Goal: Information Seeking & Learning: Learn about a topic

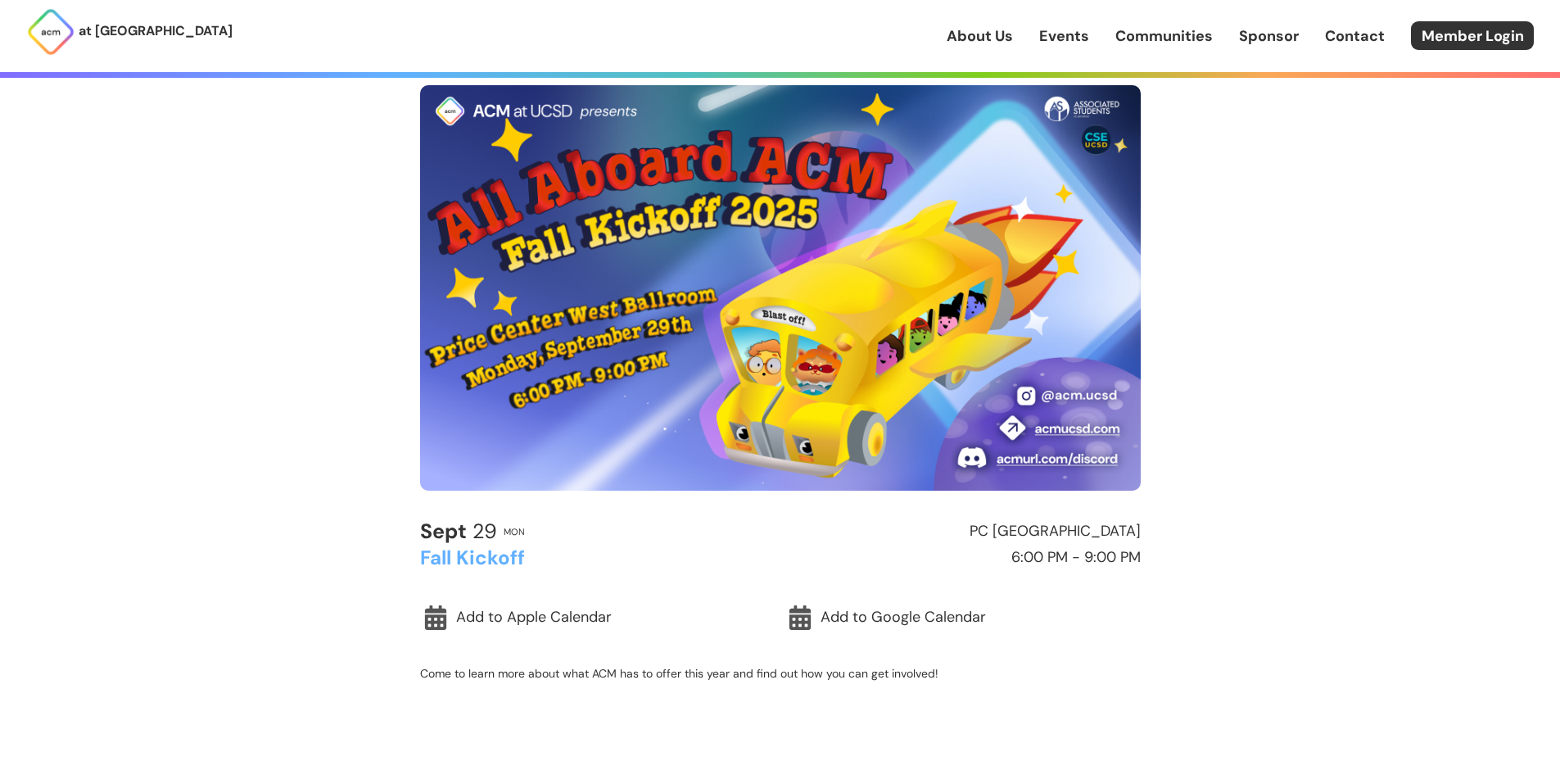
scroll to position [328, 0]
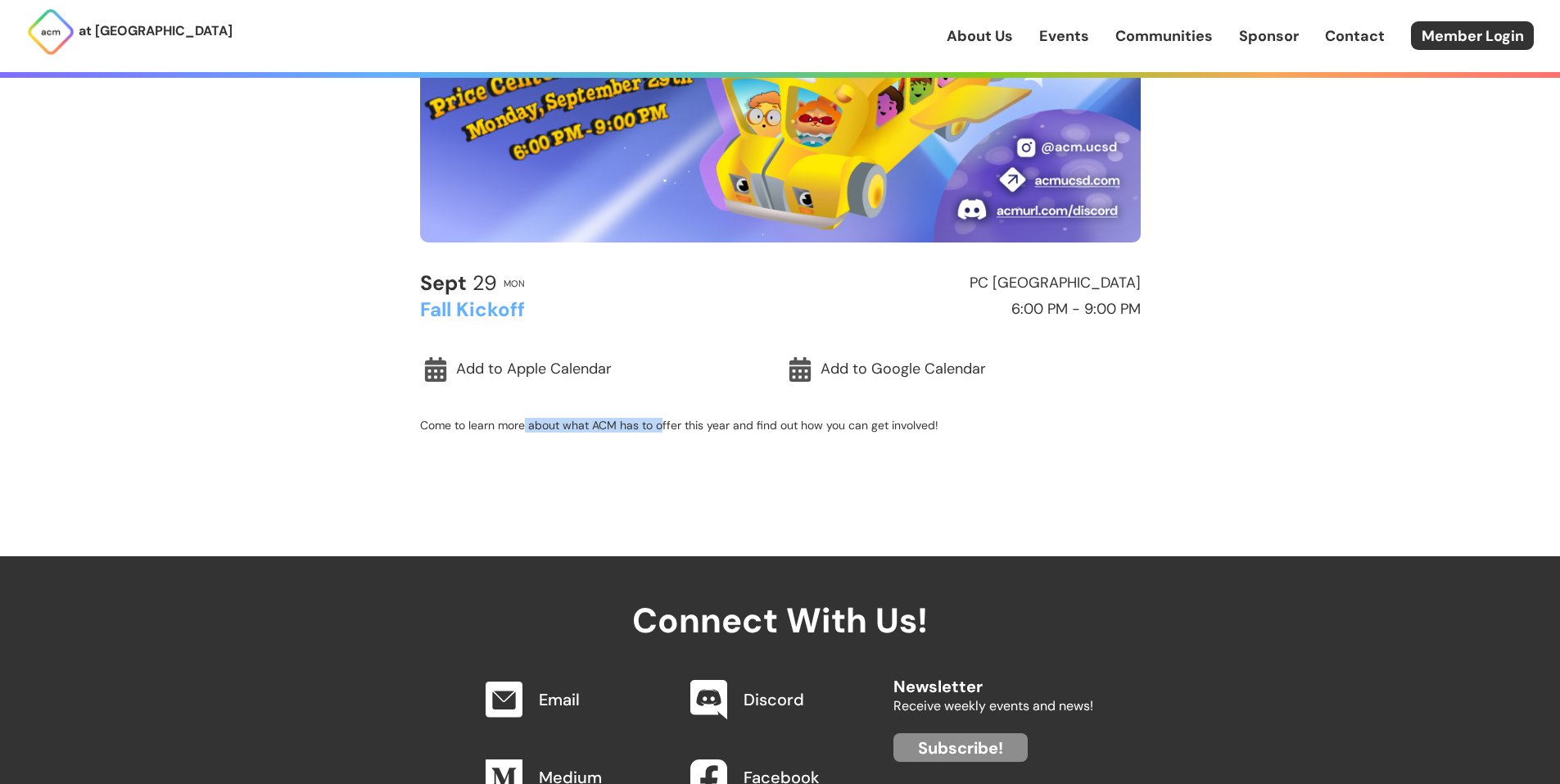
drag, startPoint x: 537, startPoint y: 427, endPoint x: 661, endPoint y: 429, distance: 124.0
click at [661, 429] on p "Come to learn more about what ACM has to offer this year and find out how you c…" at bounding box center [780, 425] width 721 height 14
click at [707, 424] on p "Come to learn more about what ACM has to offer this year and find out how you c…" at bounding box center [780, 425] width 721 height 14
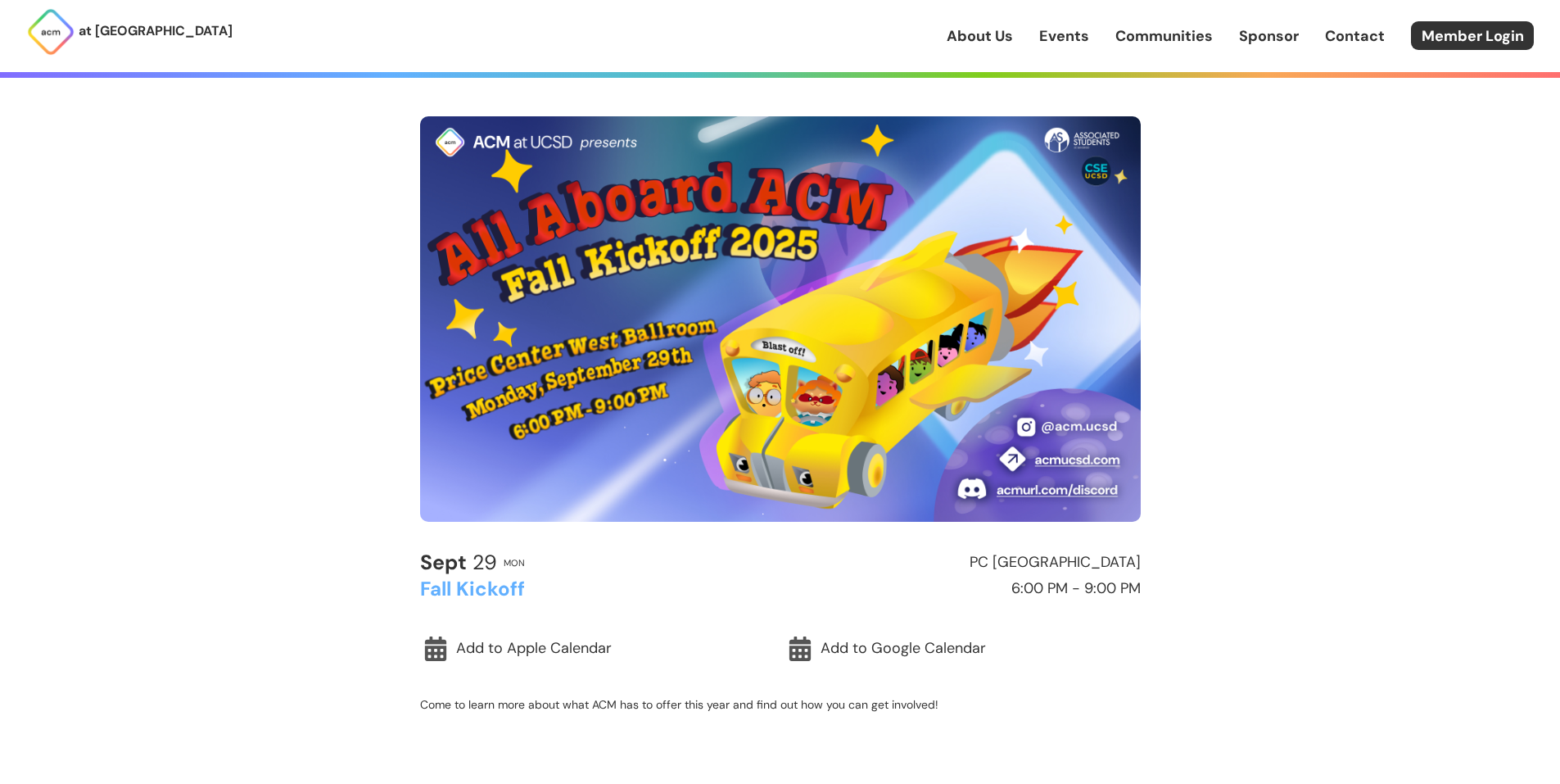
scroll to position [0, 0]
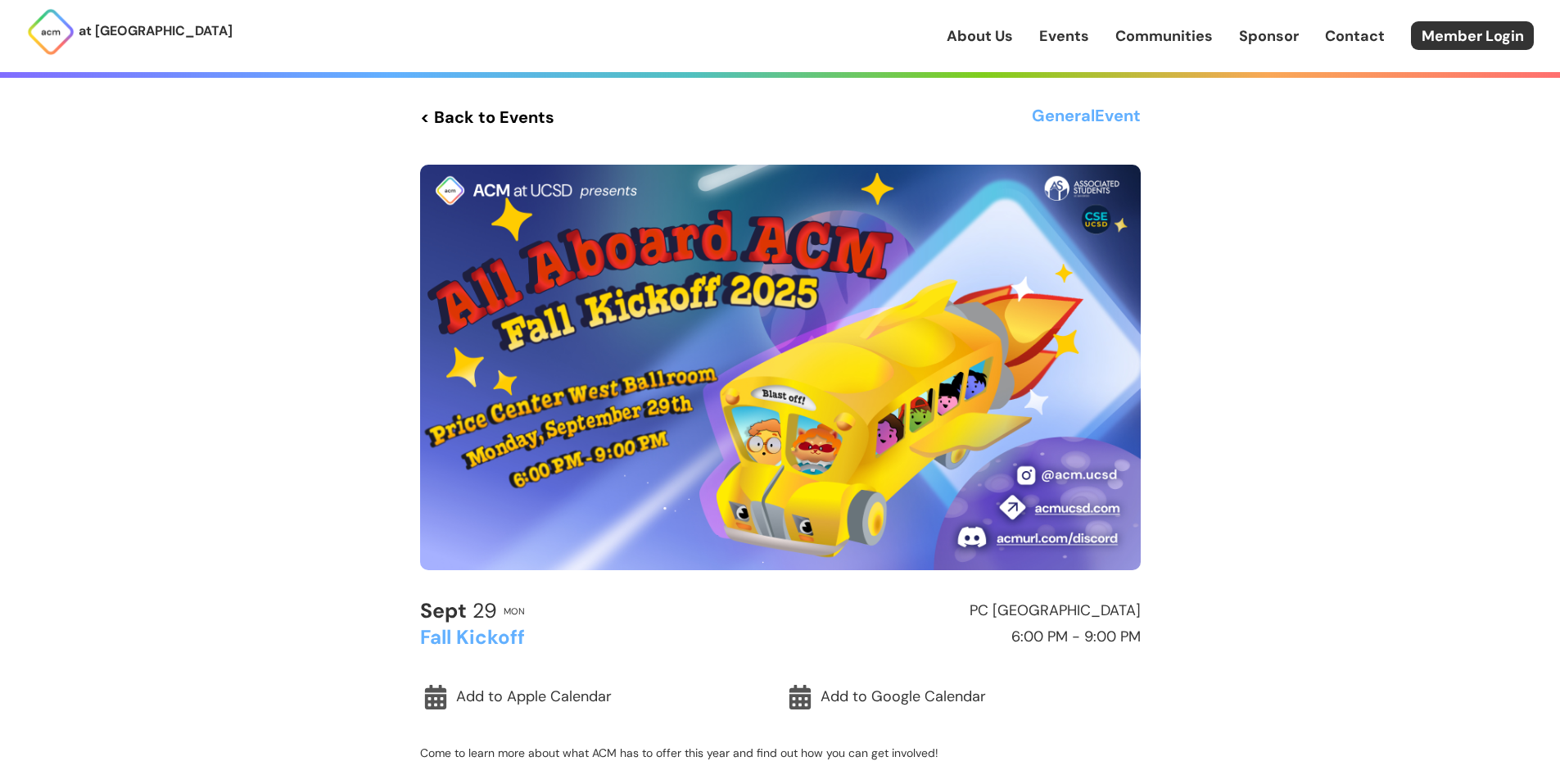
click at [1005, 36] on link "About Us" at bounding box center [979, 36] width 66 height 22
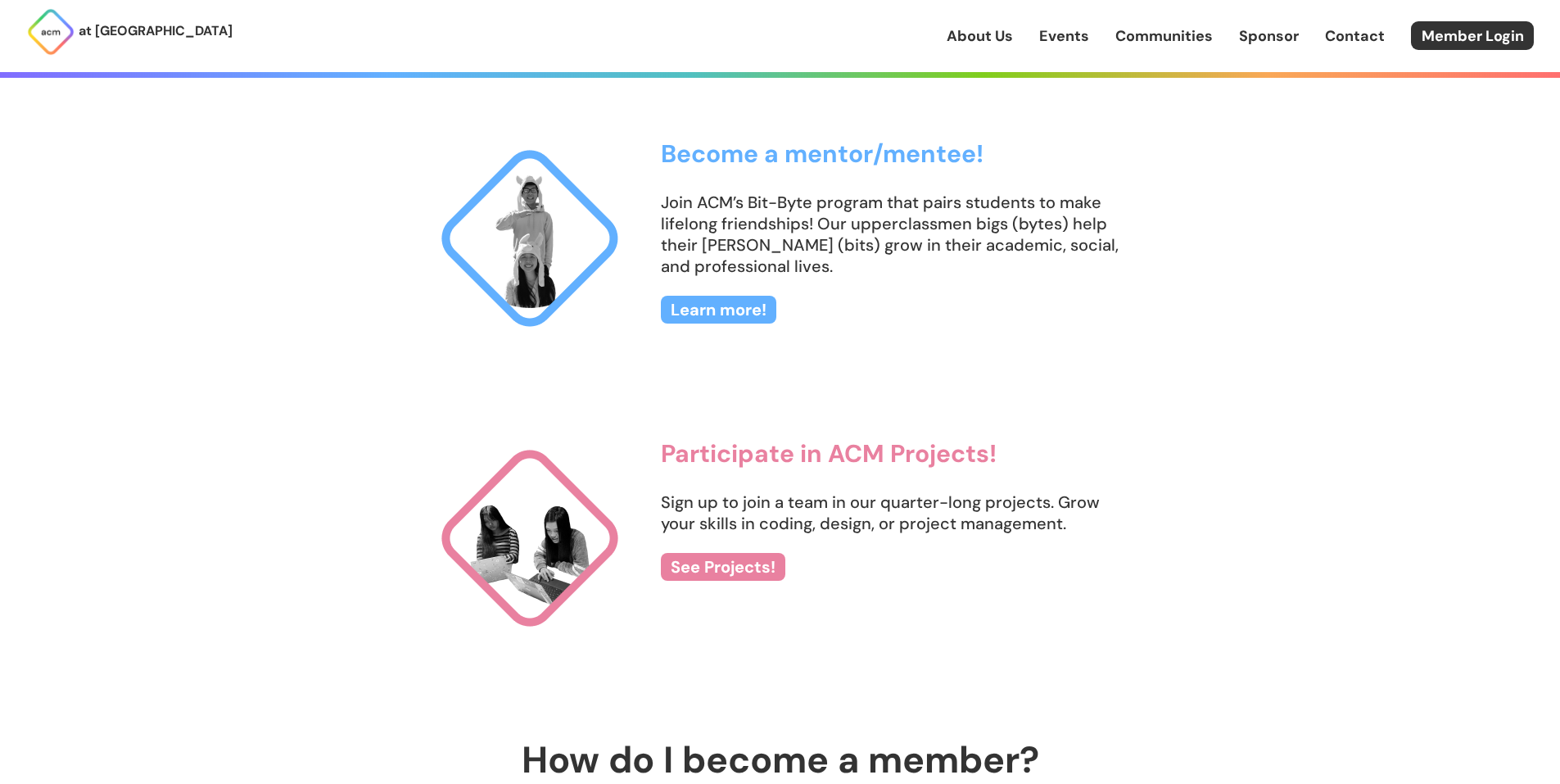
scroll to position [1720, 0]
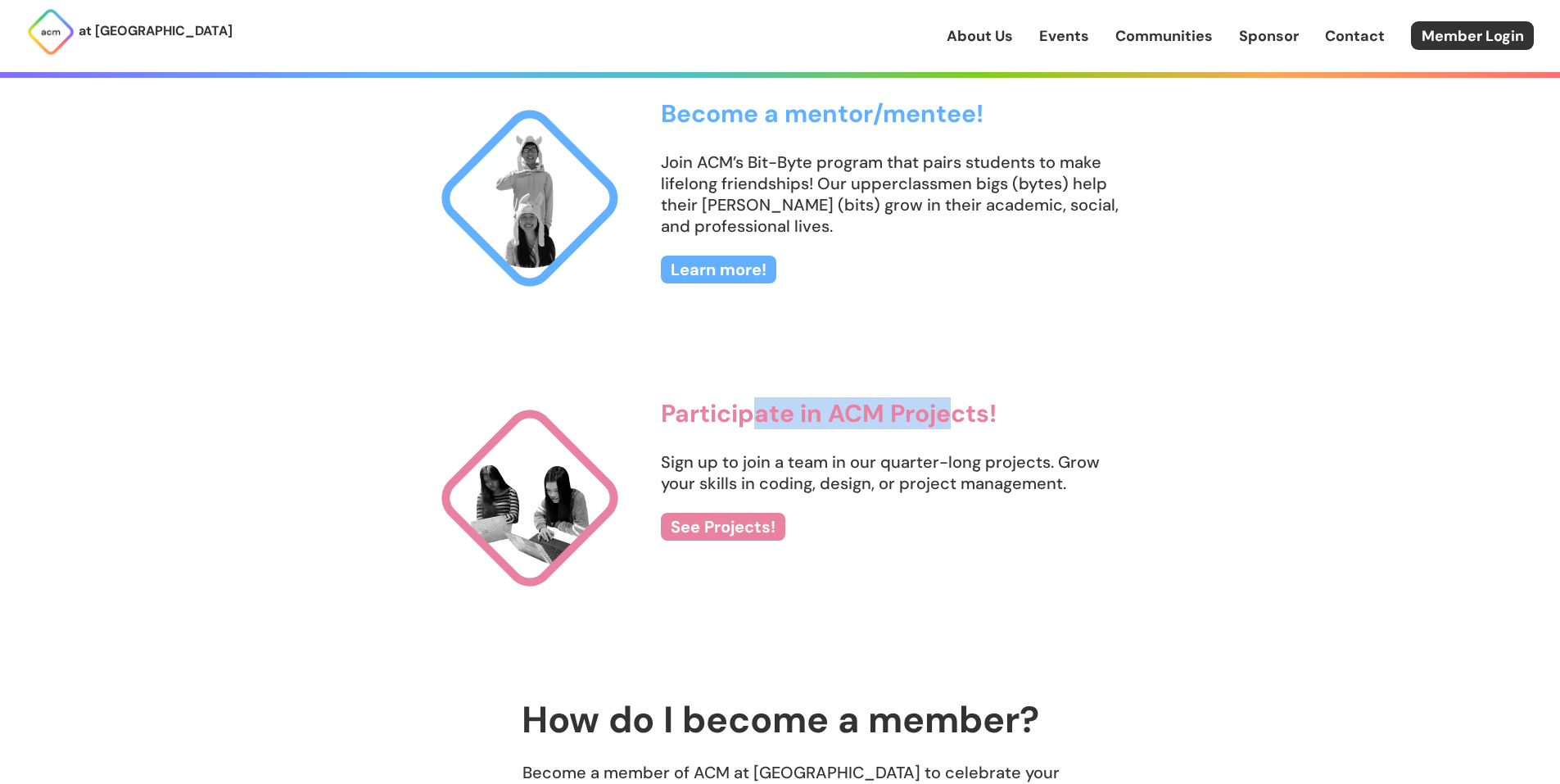
drag, startPoint x: 836, startPoint y: 416, endPoint x: 944, endPoint y: 414, distance: 108.0
click at [944, 414] on h3 "Participate in ACM Projects!" at bounding box center [895, 414] width 469 height 27
click at [971, 410] on h3 "Participate in ACM Projects!" at bounding box center [895, 414] width 469 height 27
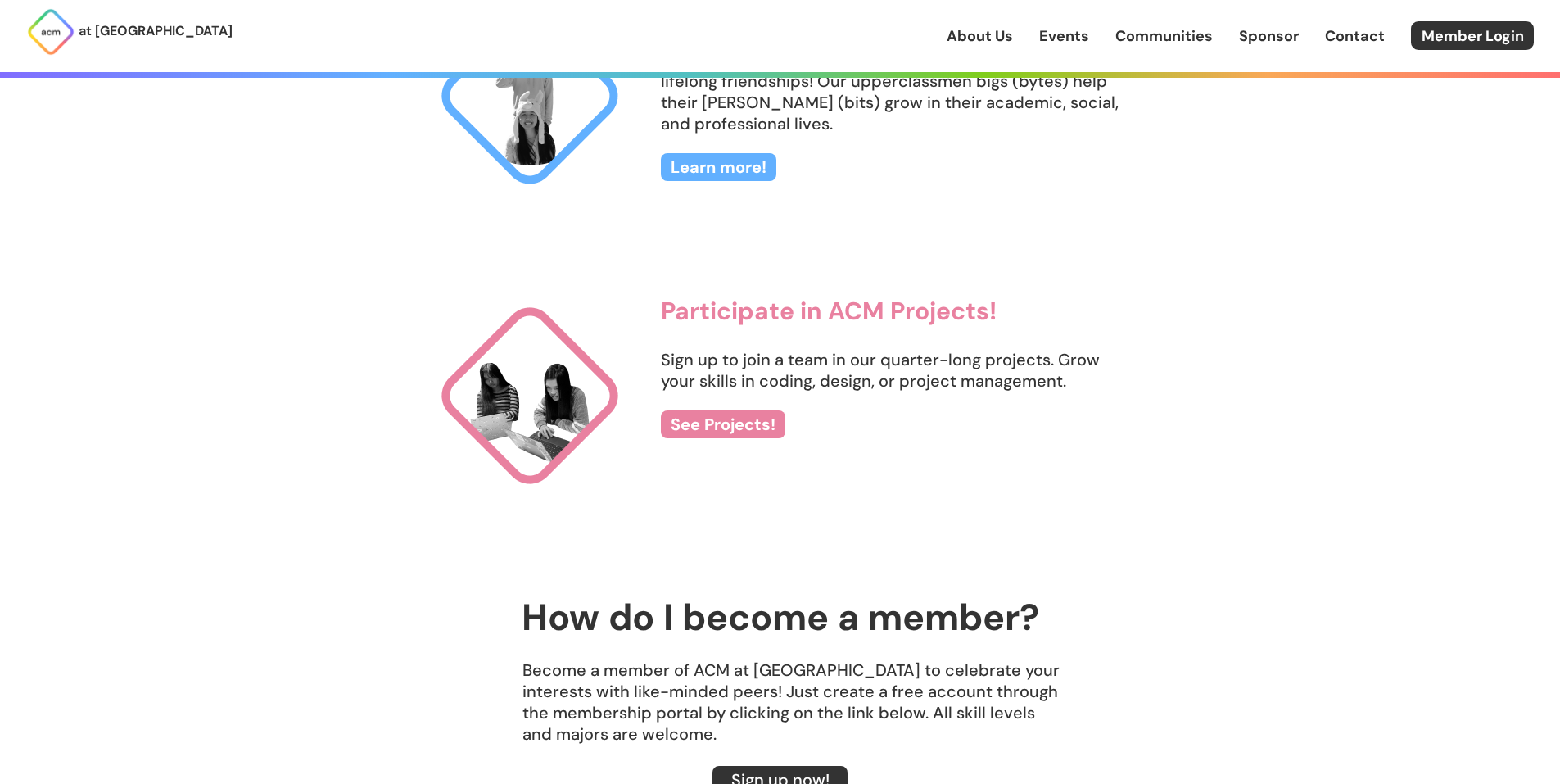
scroll to position [1884, 0]
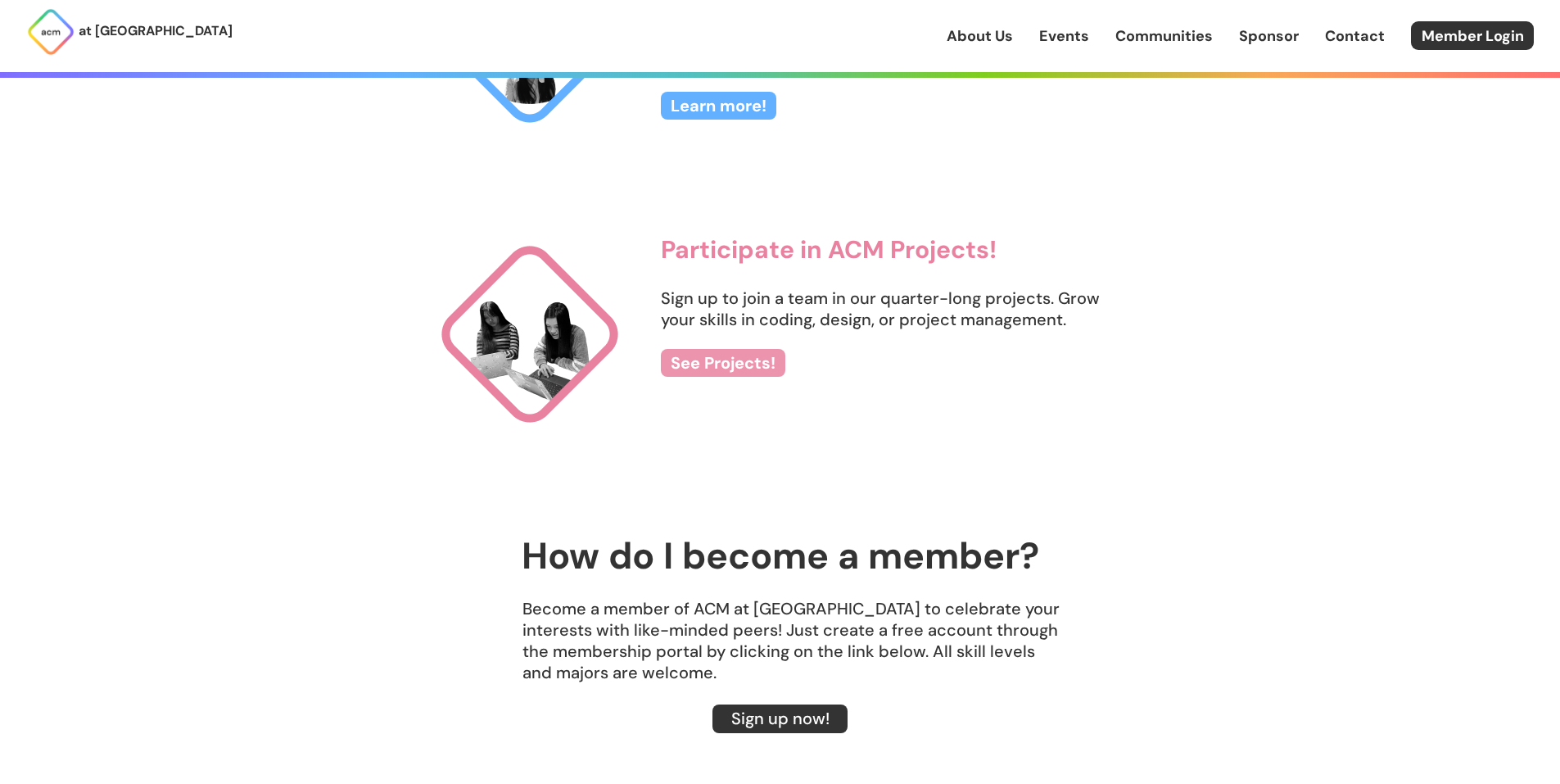
click at [754, 364] on link "See Projects!" at bounding box center [724, 362] width 125 height 28
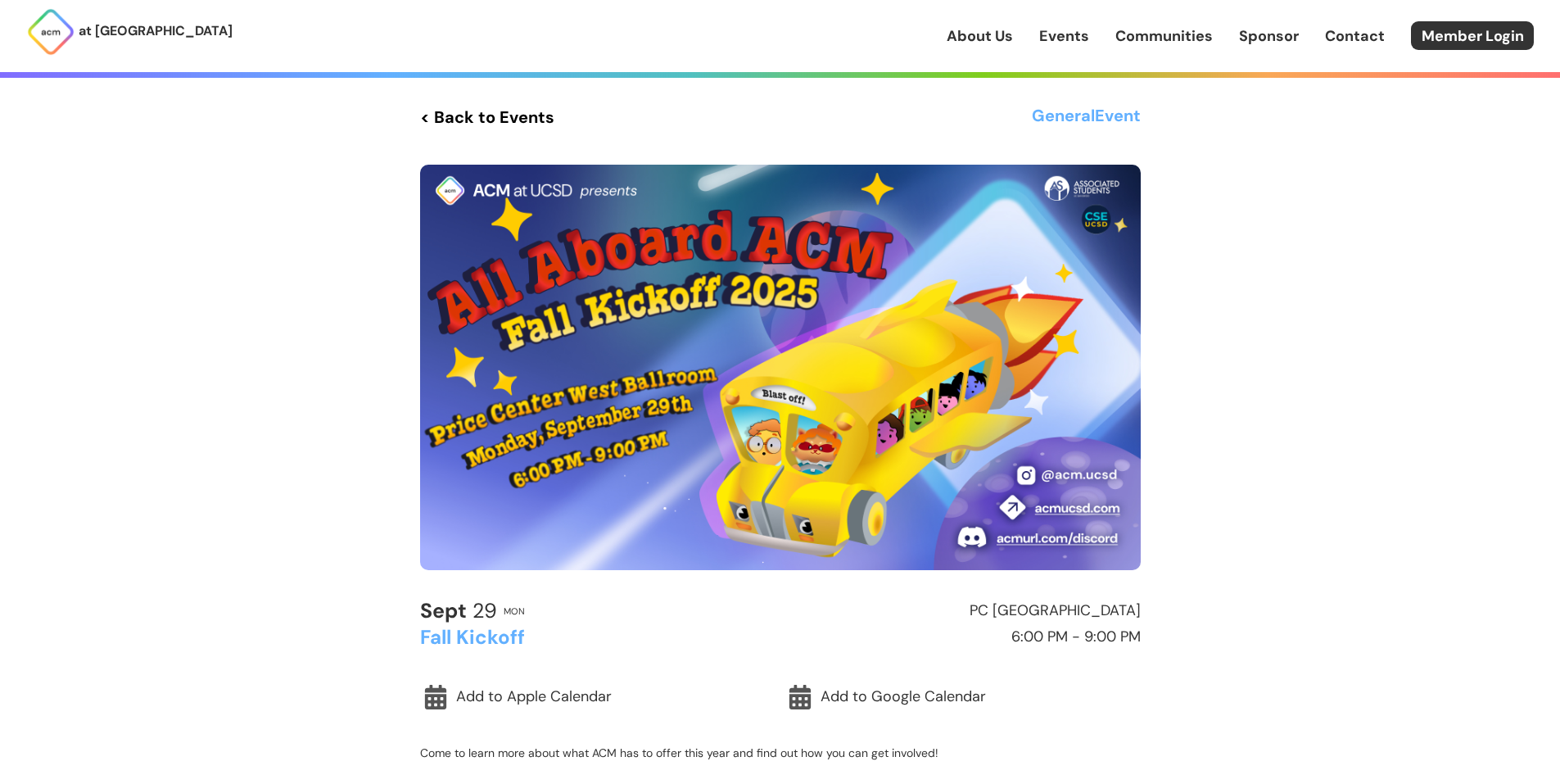
click at [502, 125] on link "< Back to Events" at bounding box center [487, 117] width 135 height 30
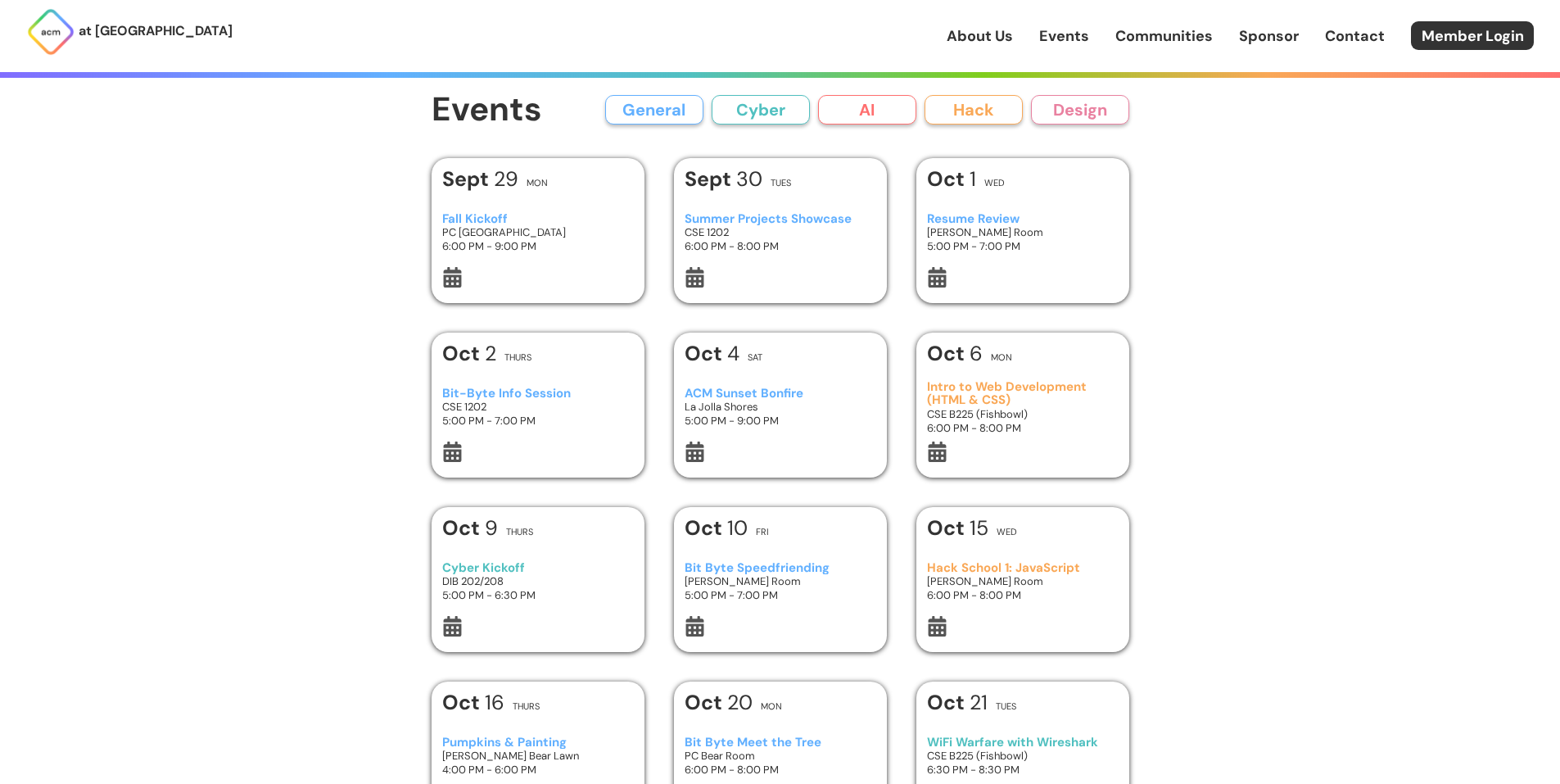
click at [750, 220] on h3 "Summer Projects Showcase" at bounding box center [780, 219] width 191 height 14
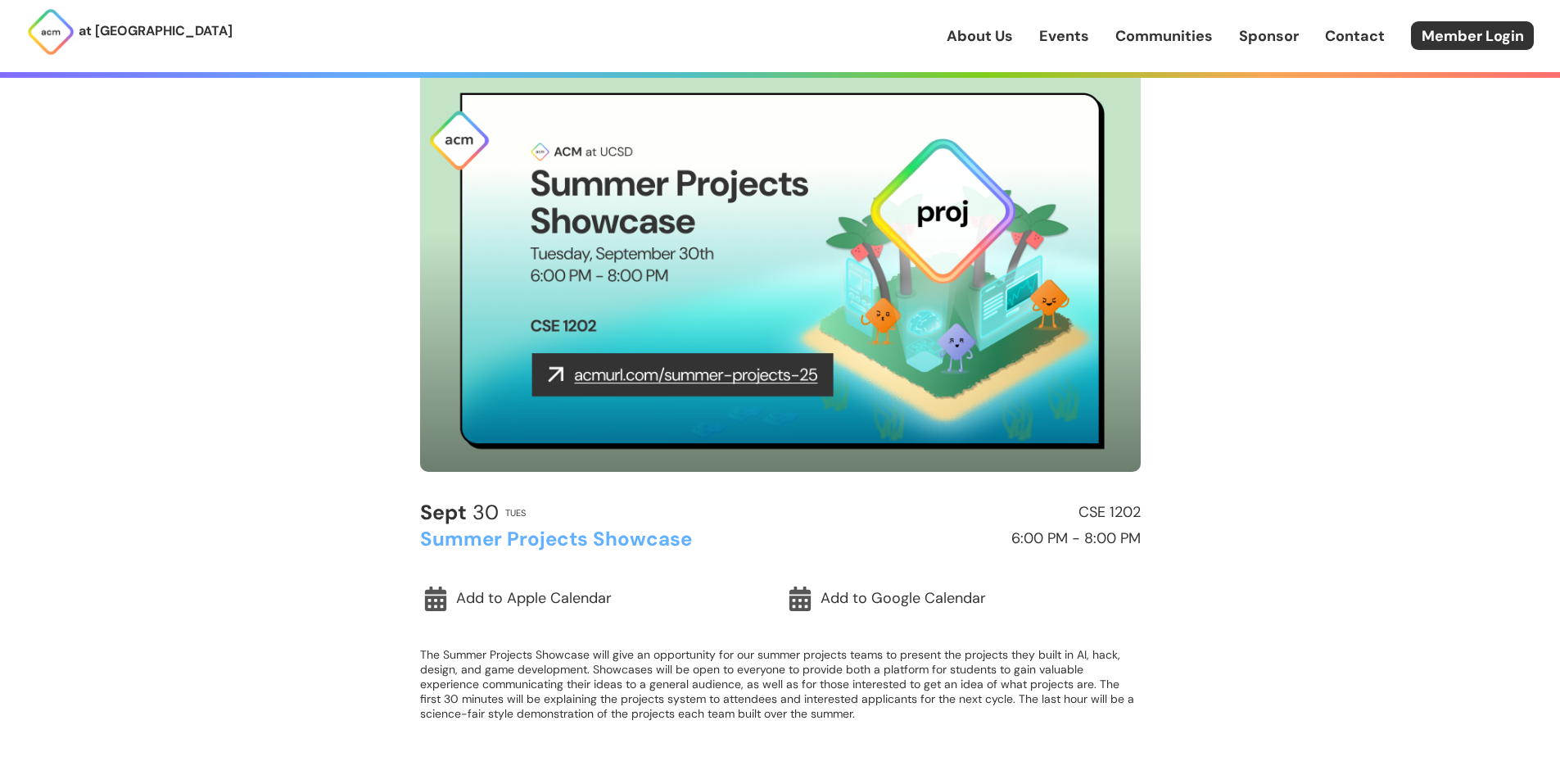
scroll to position [246, 0]
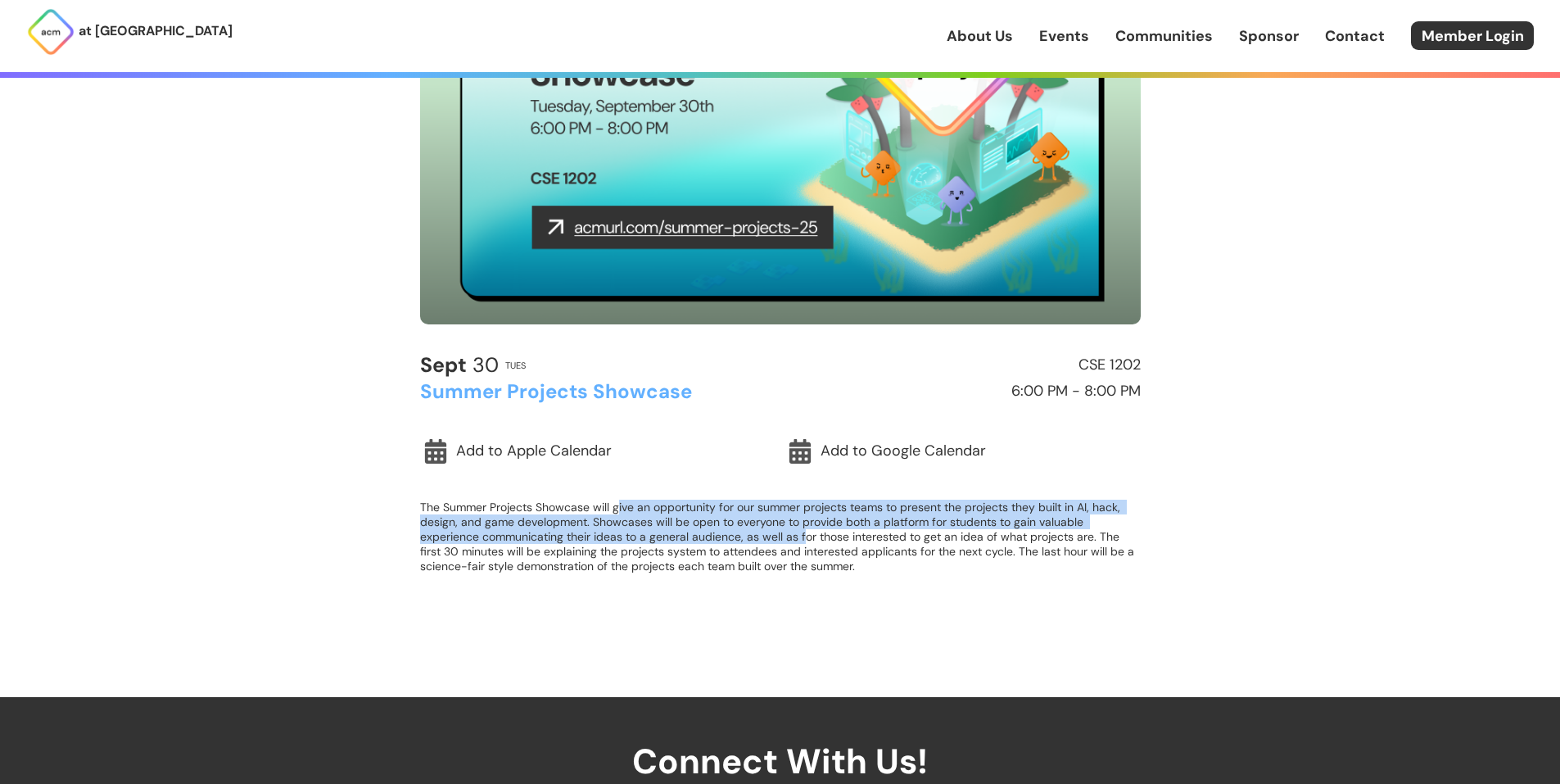
drag, startPoint x: 687, startPoint y: 508, endPoint x: 801, endPoint y: 540, distance: 118.4
click at [801, 540] on p "The Summer Projects Showcase will give an opportunity for our summer projects t…" at bounding box center [780, 537] width 721 height 74
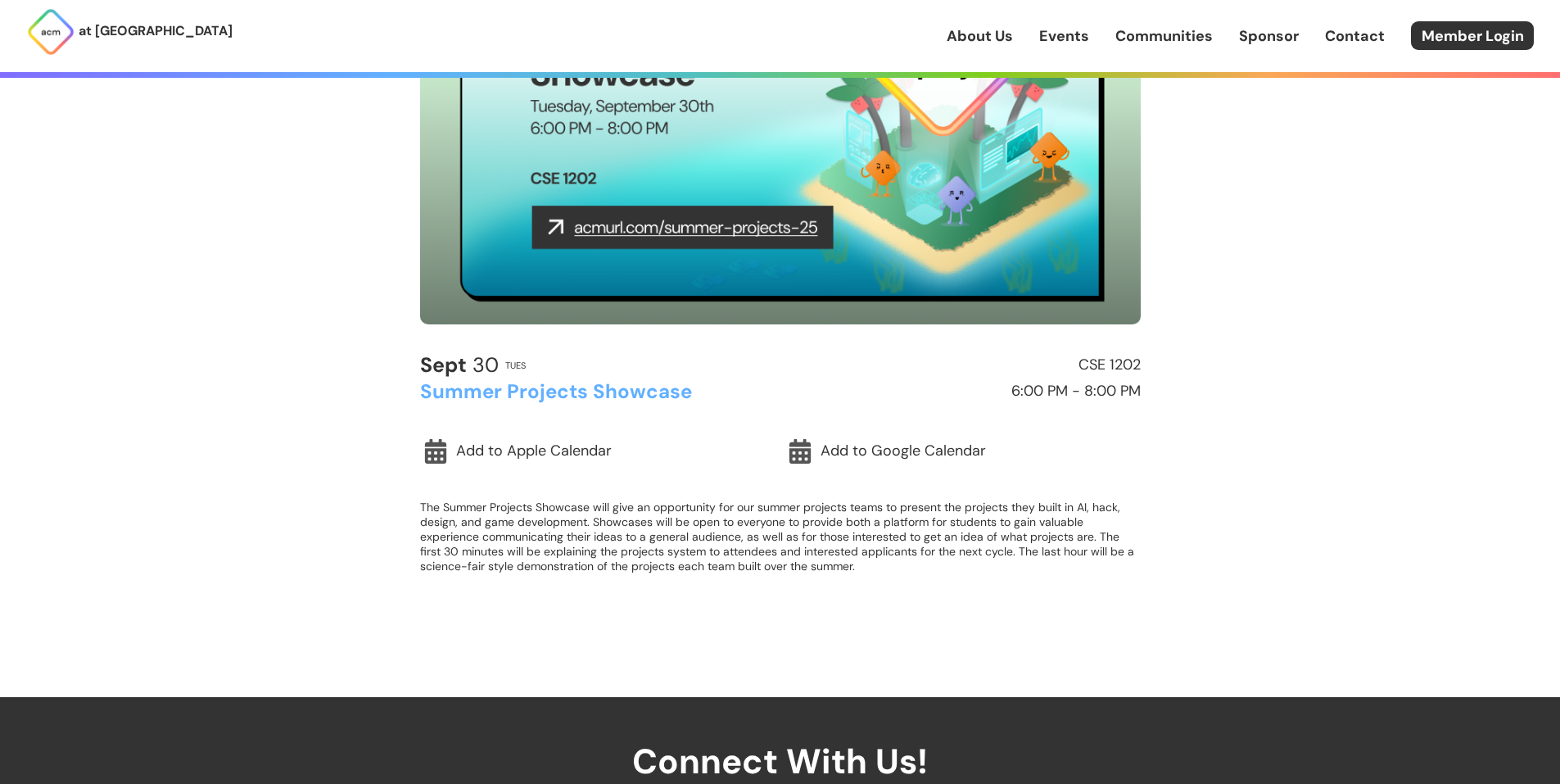
click at [526, 565] on p "The Summer Projects Showcase will give an opportunity for our summer projects t…" at bounding box center [780, 537] width 721 height 74
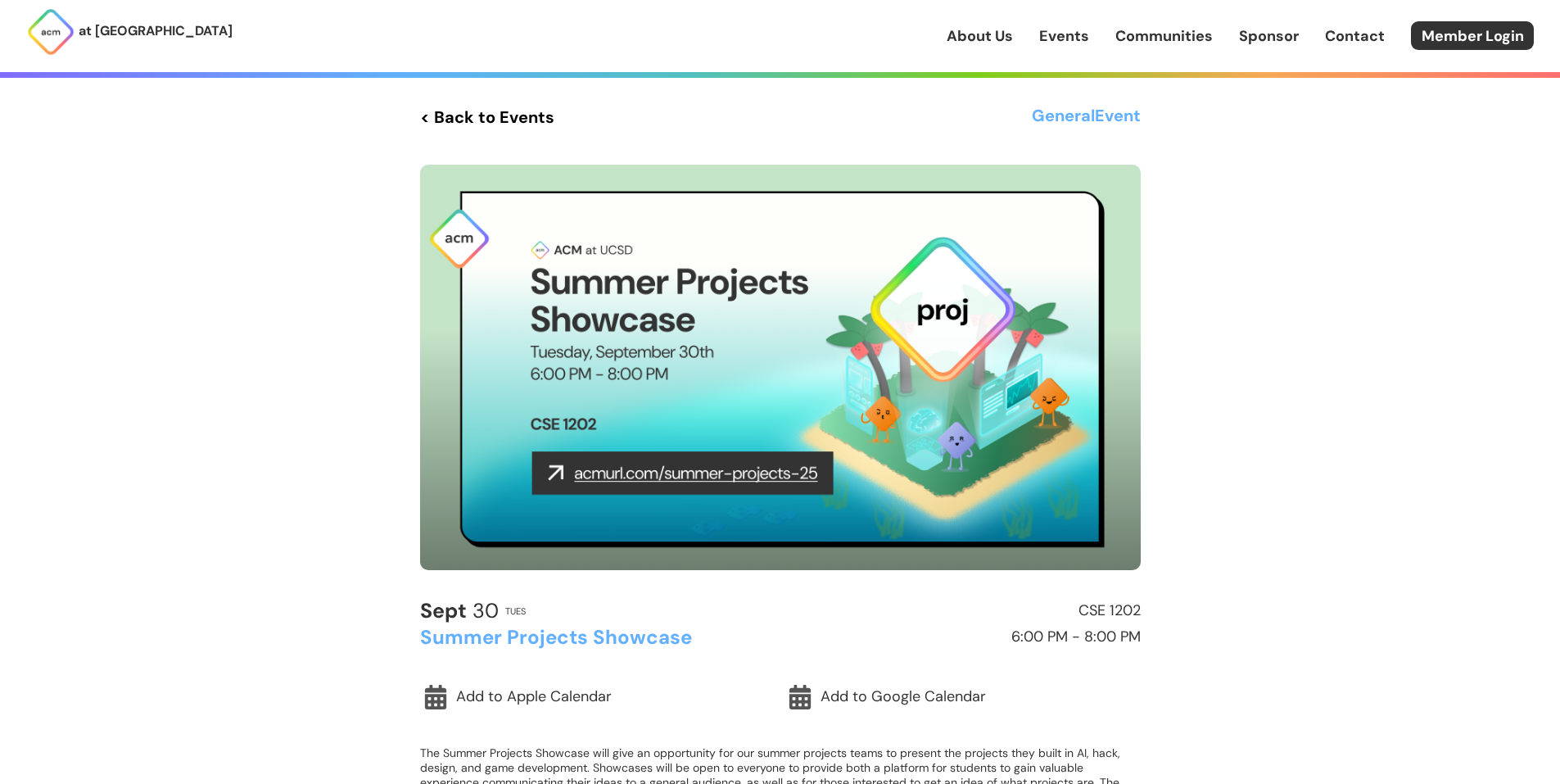
click at [509, 113] on link "< Back to Events" at bounding box center [487, 117] width 135 height 30
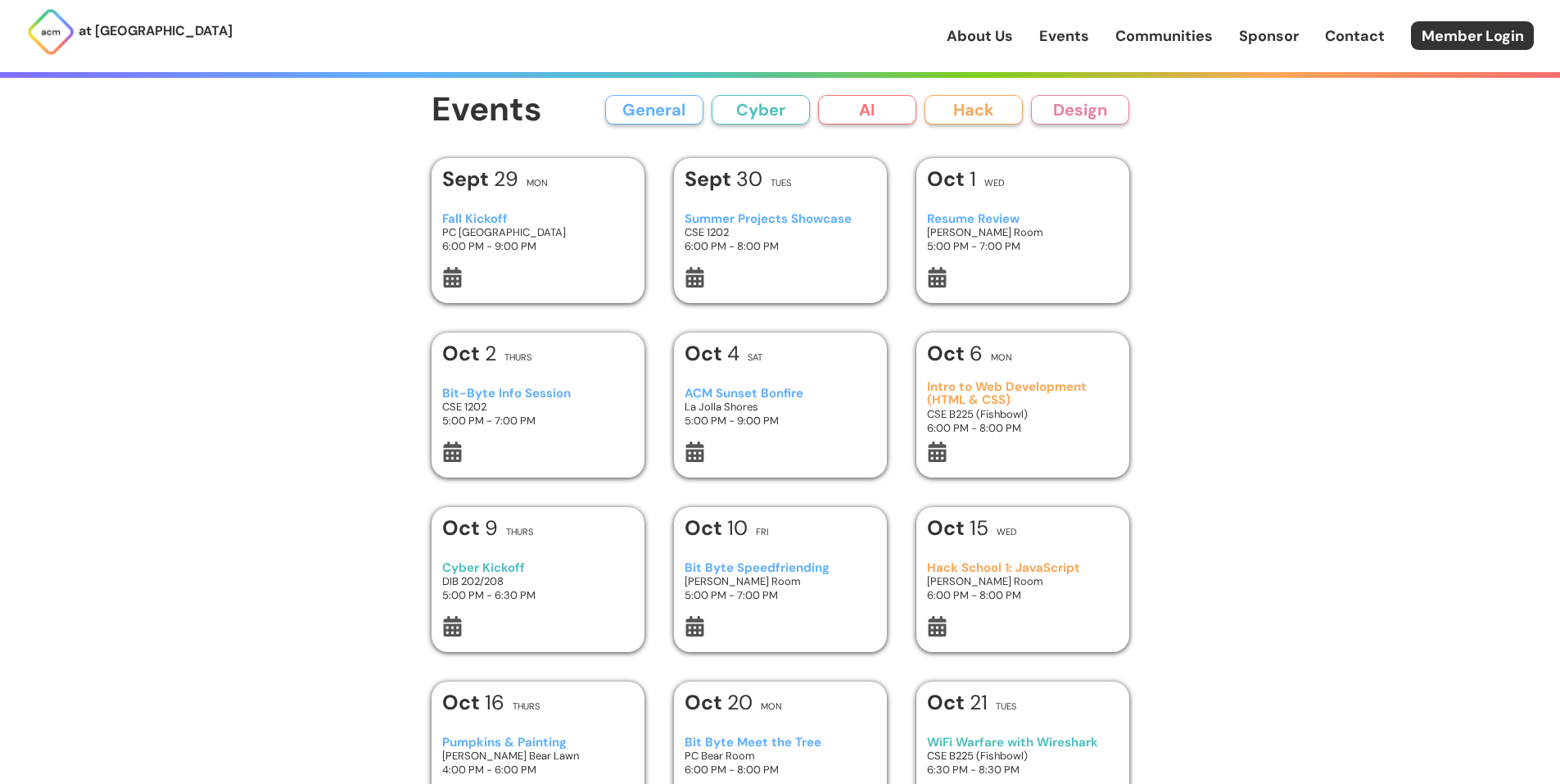
click at [486, 215] on h3 "Fall Kickoff" at bounding box center [537, 219] width 191 height 14
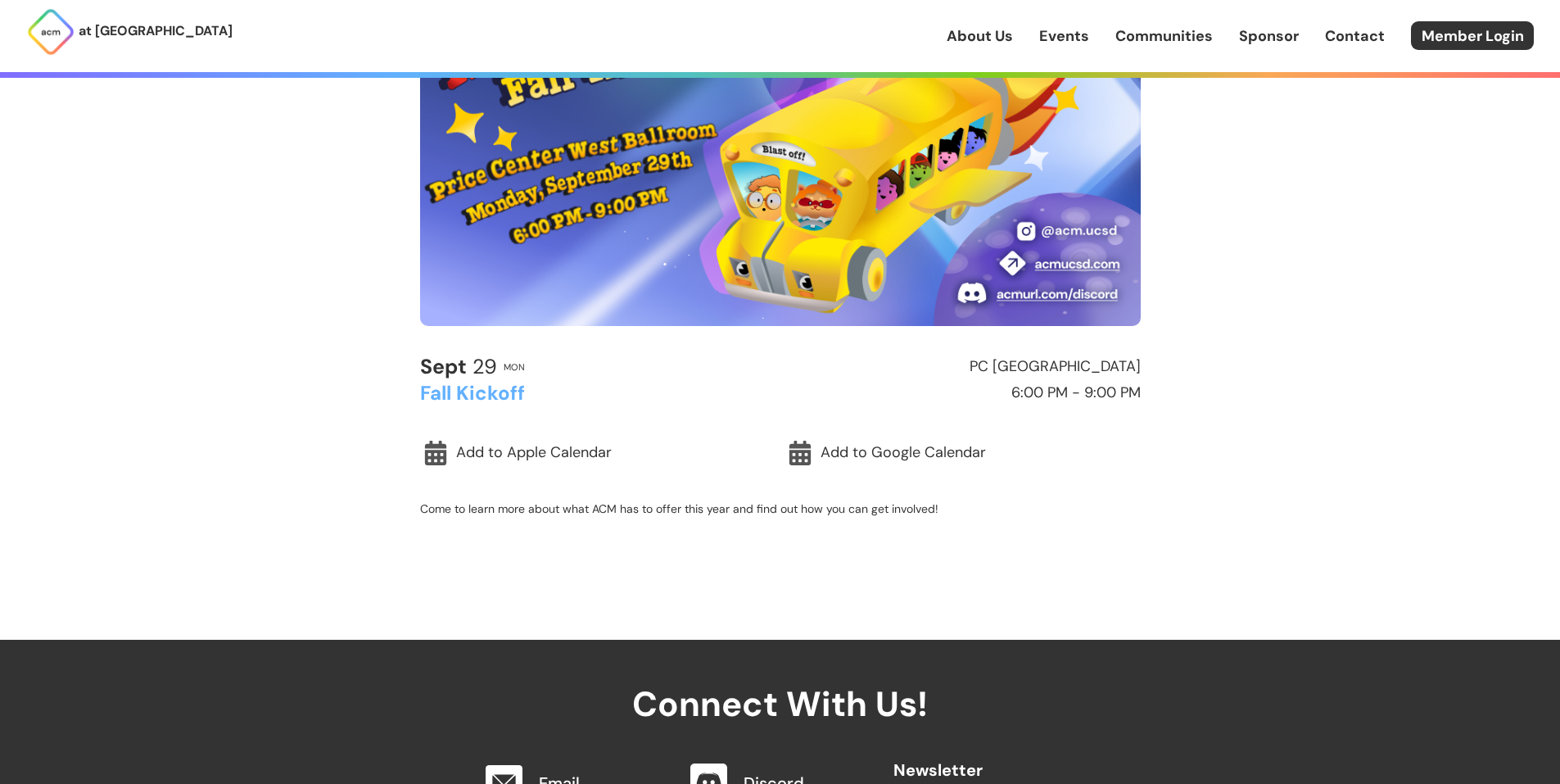
scroll to position [246, 0]
